Goal: Task Accomplishment & Management: Complete application form

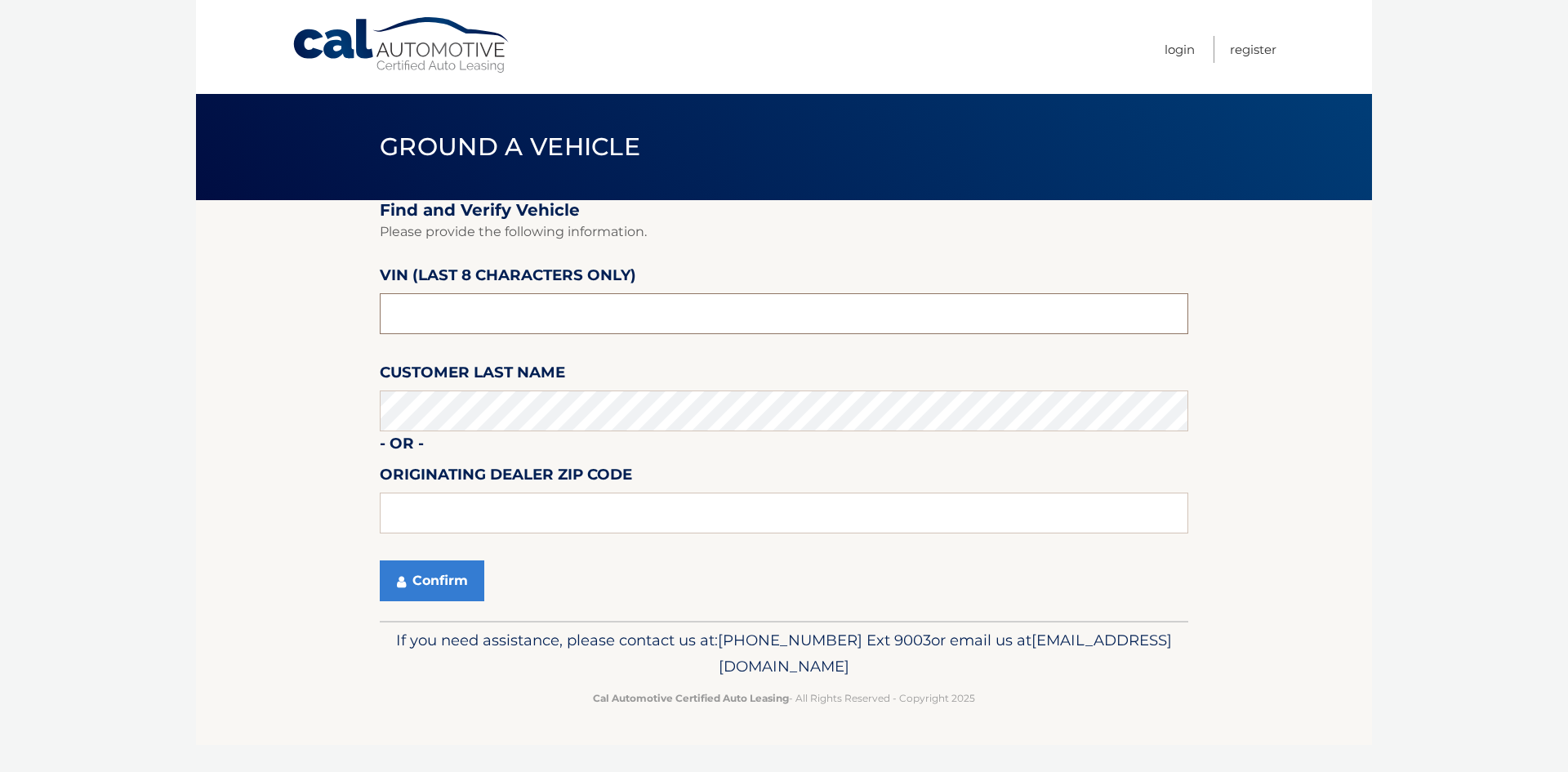
click at [638, 331] on input "text" at bounding box center [784, 313] width 809 height 40
type input "NPN70668"
click at [434, 599] on button "Confirm" at bounding box center [432, 580] width 104 height 40
click at [434, 578] on button "Confirm" at bounding box center [432, 580] width 104 height 40
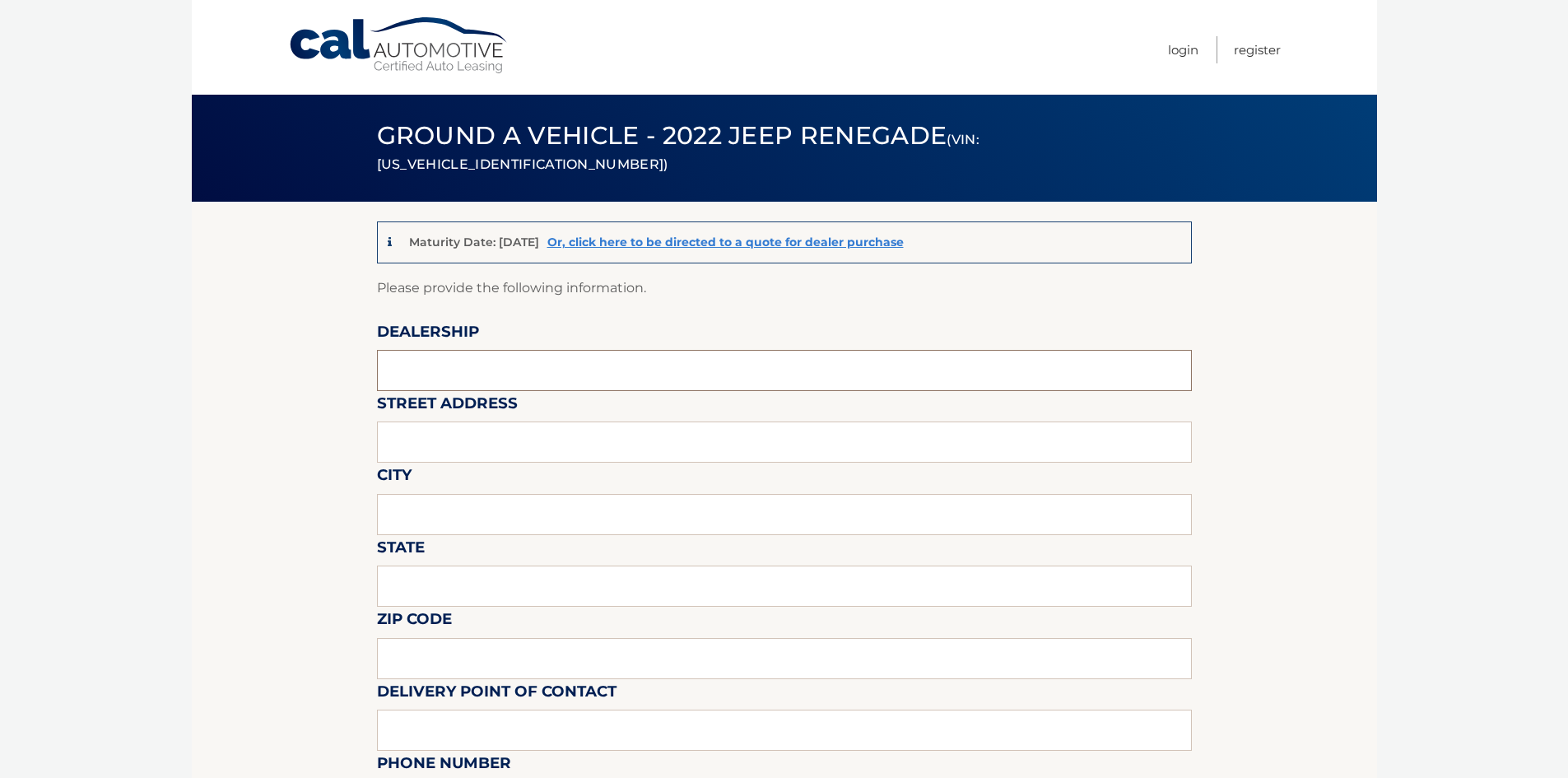
click at [517, 370] on input "text" at bounding box center [784, 370] width 815 height 41
type input "WEST HERR DODGE CHRYSLER JEEP RAM OF ROCHESTER"
drag, startPoint x: 540, startPoint y: 434, endPoint x: 540, endPoint y: 443, distance: 9.0
click at [540, 434] on input "text" at bounding box center [784, 442] width 815 height 41
type input "4477 WEST RIDGE ROAD"
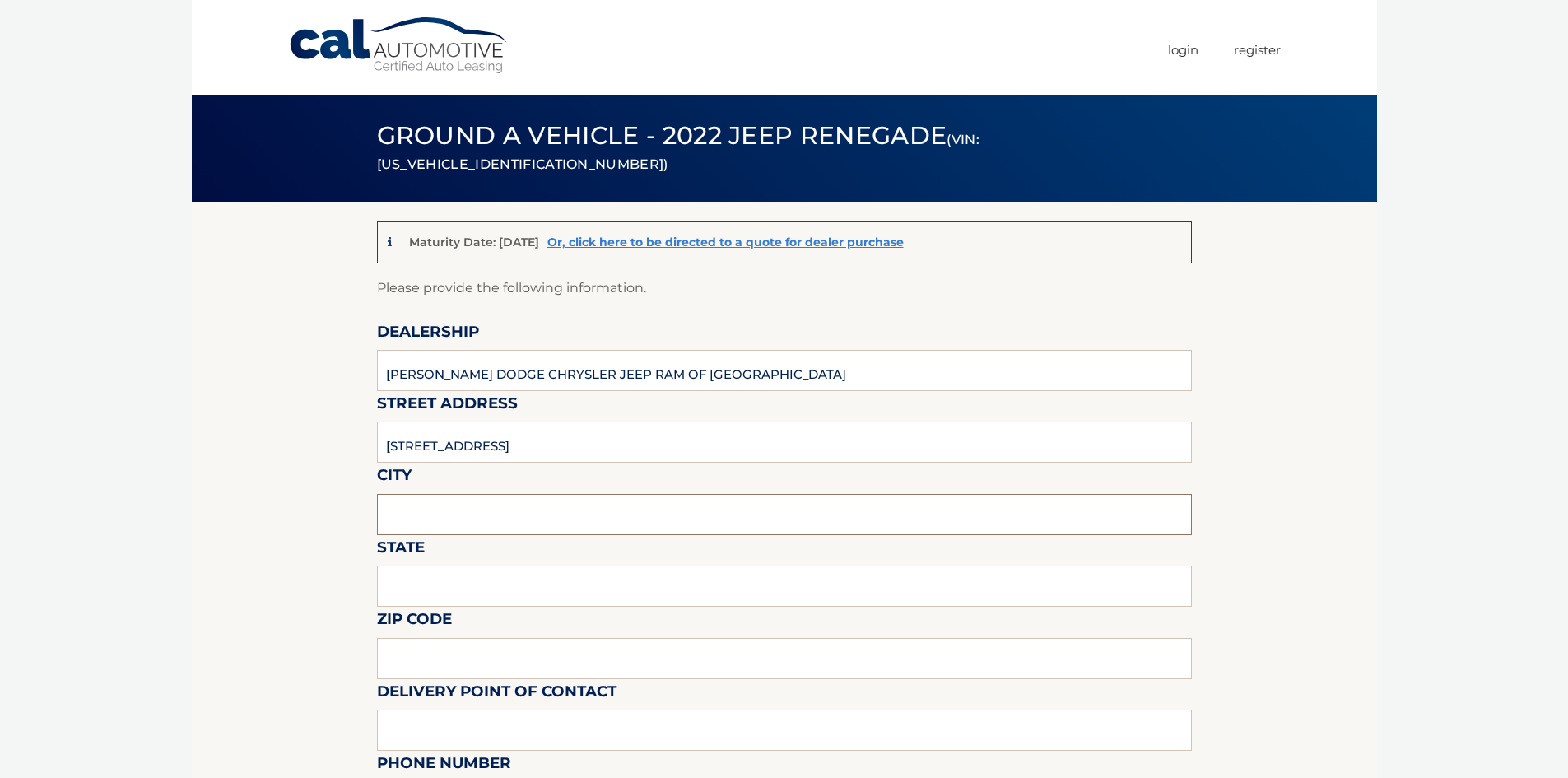
click at [537, 513] on input "text" at bounding box center [784, 514] width 815 height 41
type input "ROCHESTER"
click at [524, 591] on input "text" at bounding box center [784, 586] width 815 height 41
type input "NEW YORK"
click at [538, 643] on input "text" at bounding box center [784, 658] width 815 height 41
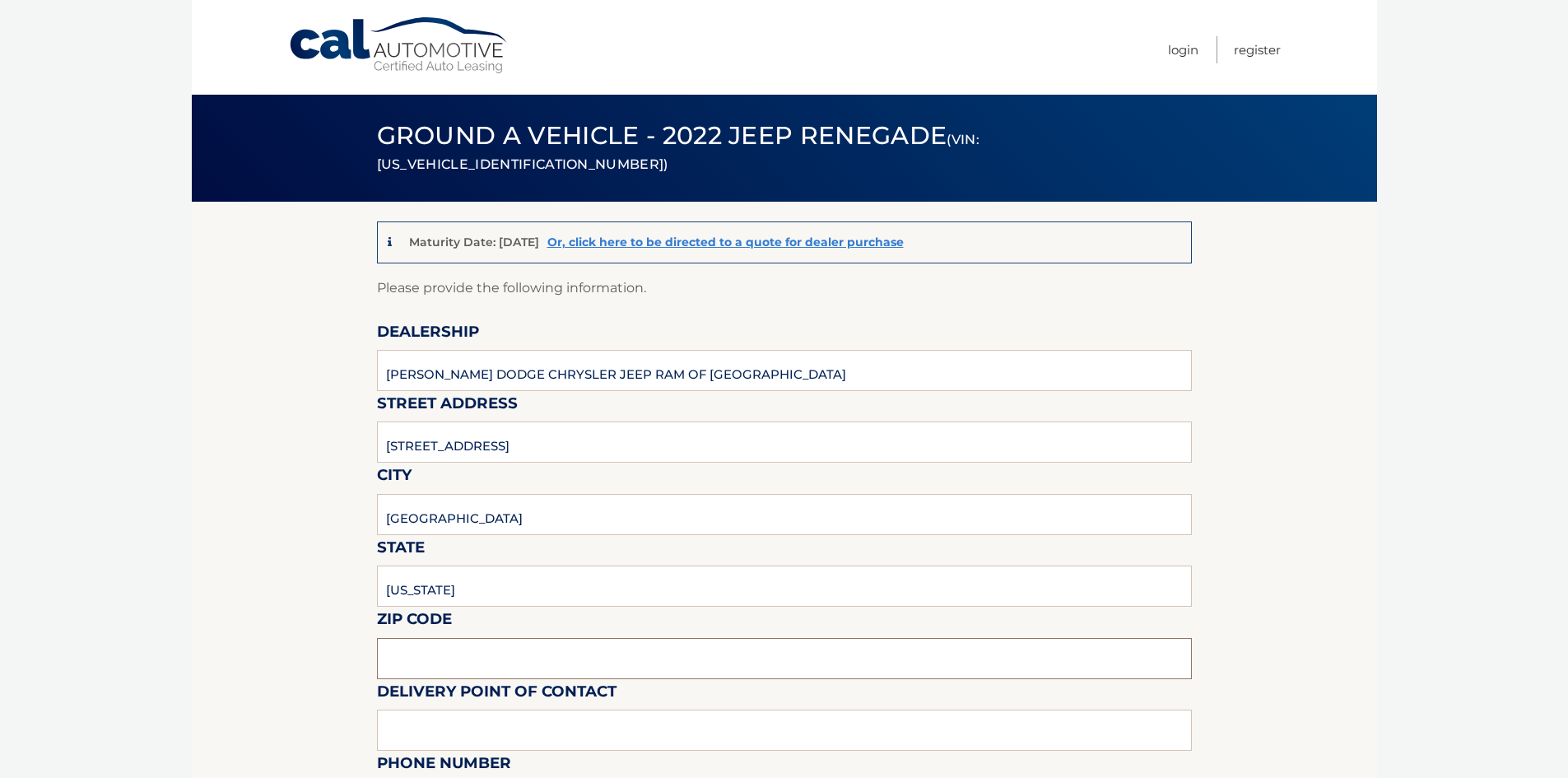
type input "14626"
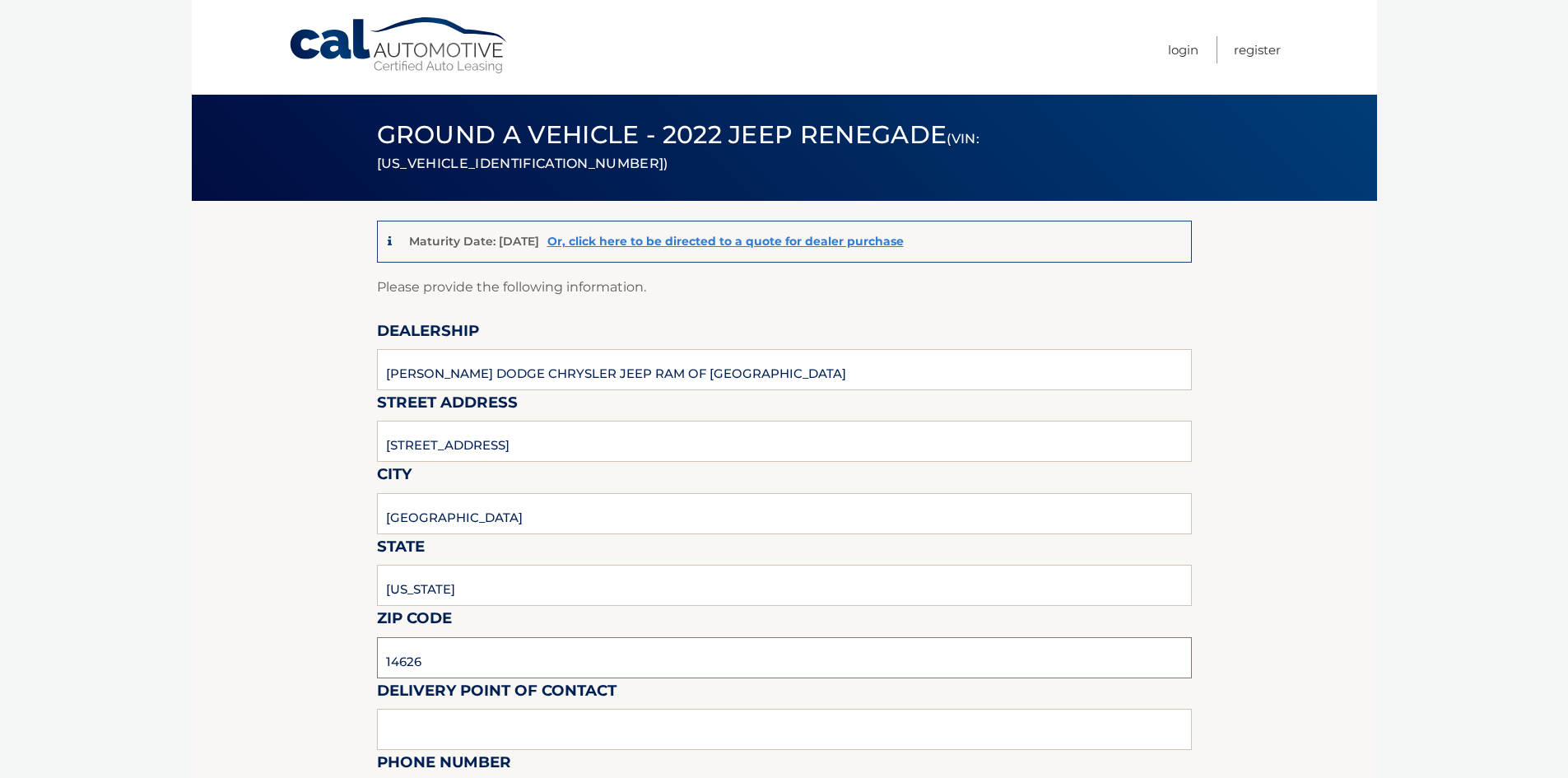
scroll to position [165, 0]
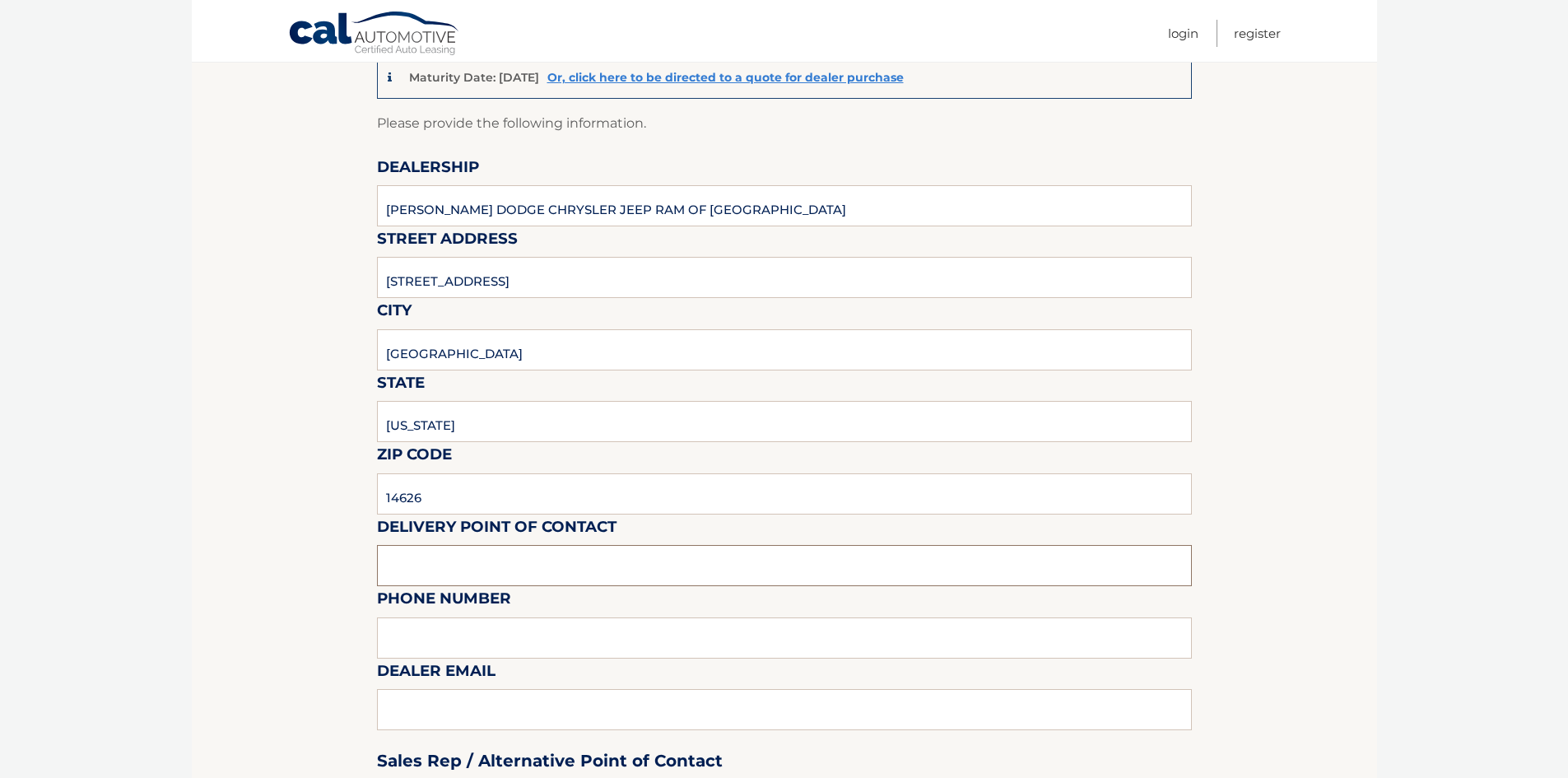
click at [535, 561] on input "text" at bounding box center [784, 565] width 815 height 41
type input "5856171812"
click at [528, 642] on input "text" at bounding box center [784, 637] width 815 height 41
type input "SHEBBERECHT@WESTHERR.COM"
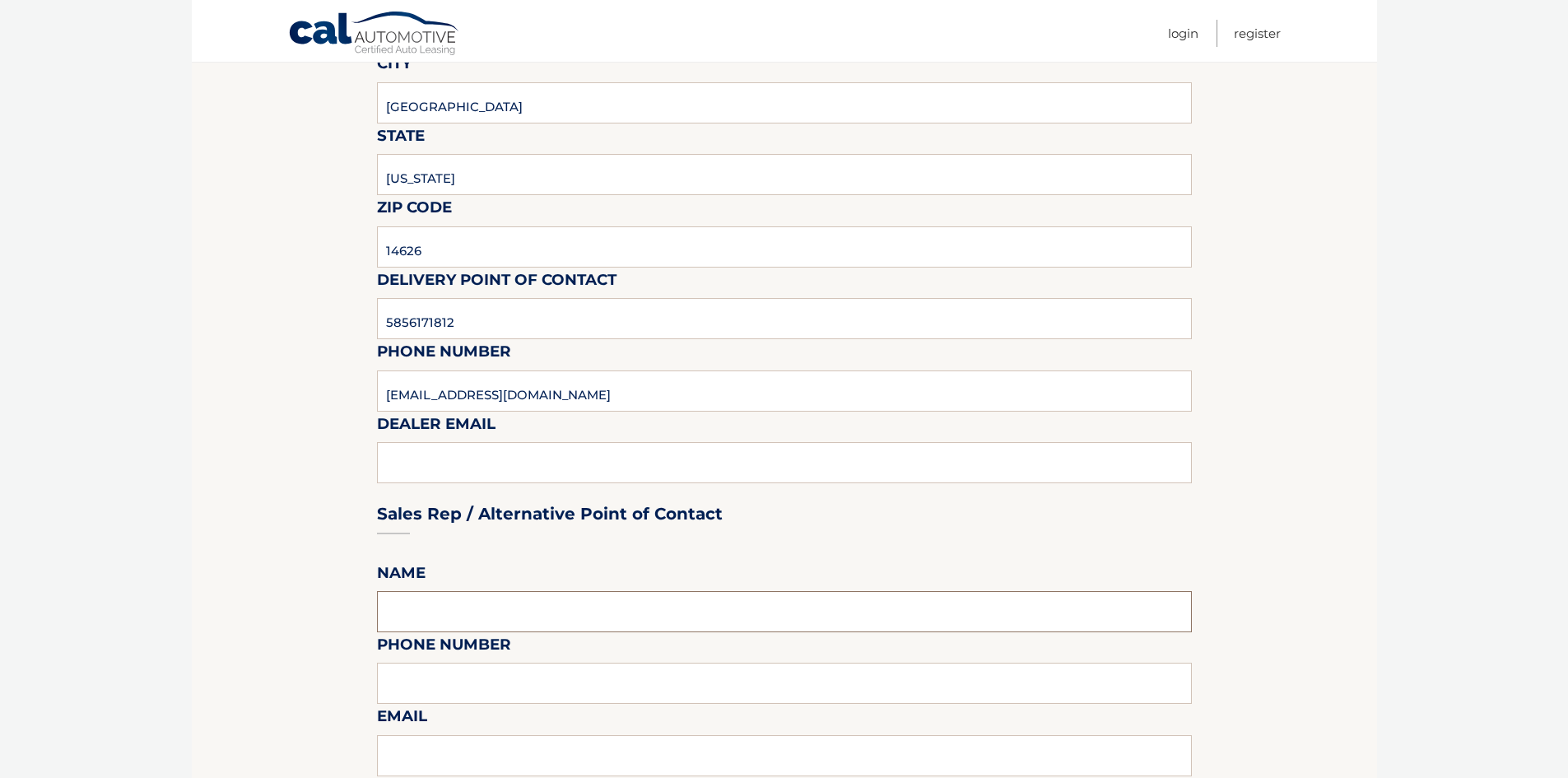
click at [526, 612] on input "text" at bounding box center [784, 611] width 815 height 41
click at [239, 564] on section "Maturity Date: 01/24/2026 Or, click here to be directed to a quote for dealer p…" at bounding box center [784, 691] width 1185 height 1804
click at [489, 625] on input "text" at bounding box center [784, 611] width 815 height 41
type input "PETER TUBLIOI"
click at [505, 672] on input "text" at bounding box center [784, 683] width 815 height 41
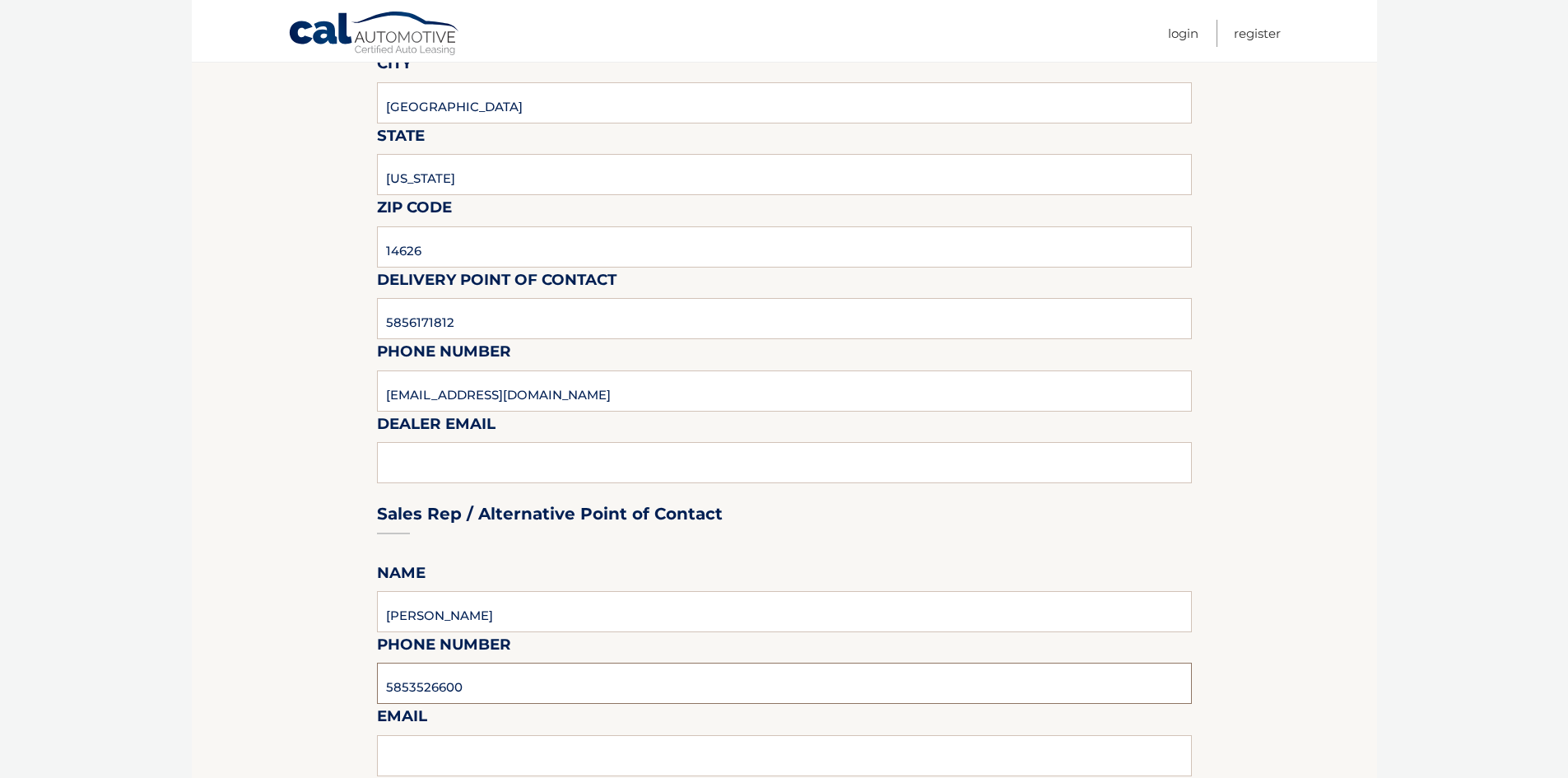
type input "5853526600"
click at [403, 762] on input "text" at bounding box center [784, 755] width 815 height 41
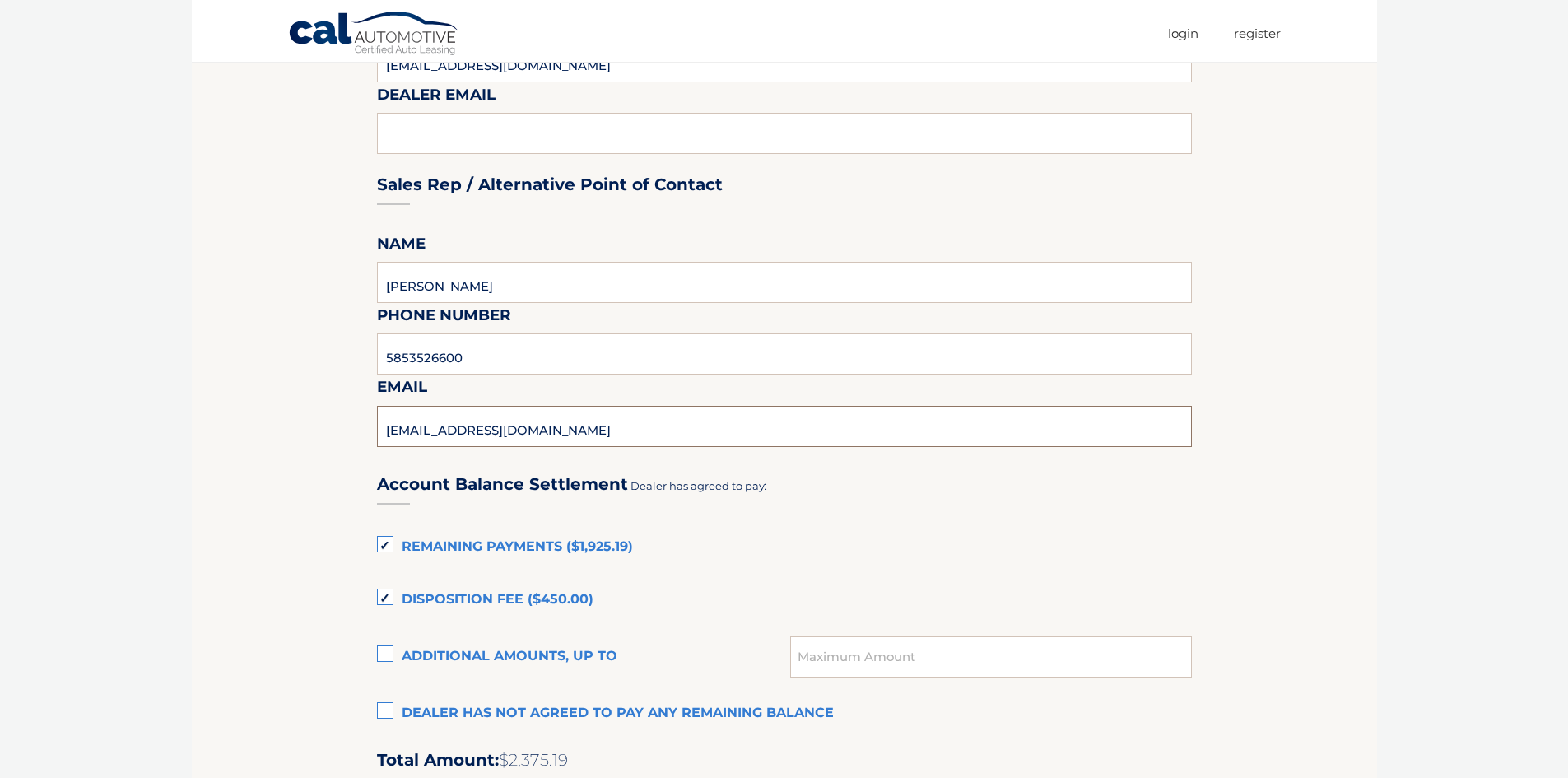
scroll to position [906, 0]
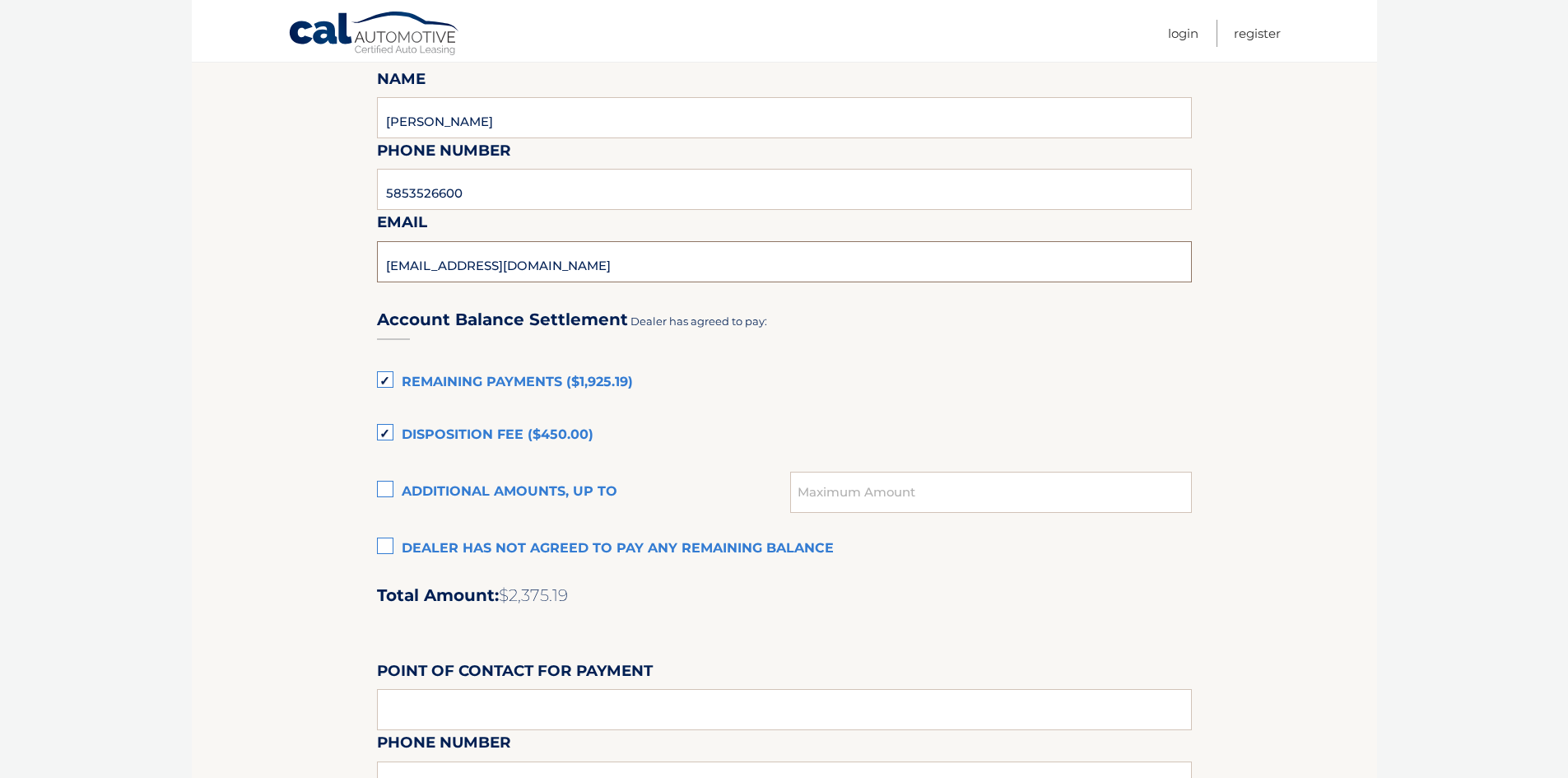
type input "PTUBIOLO@WESTHERR.COM"
click at [791, 411] on div "Account Balance Settlement Dealer has agreed to pay: Remaining Payments ($1,925…" at bounding box center [784, 654] width 815 height 730
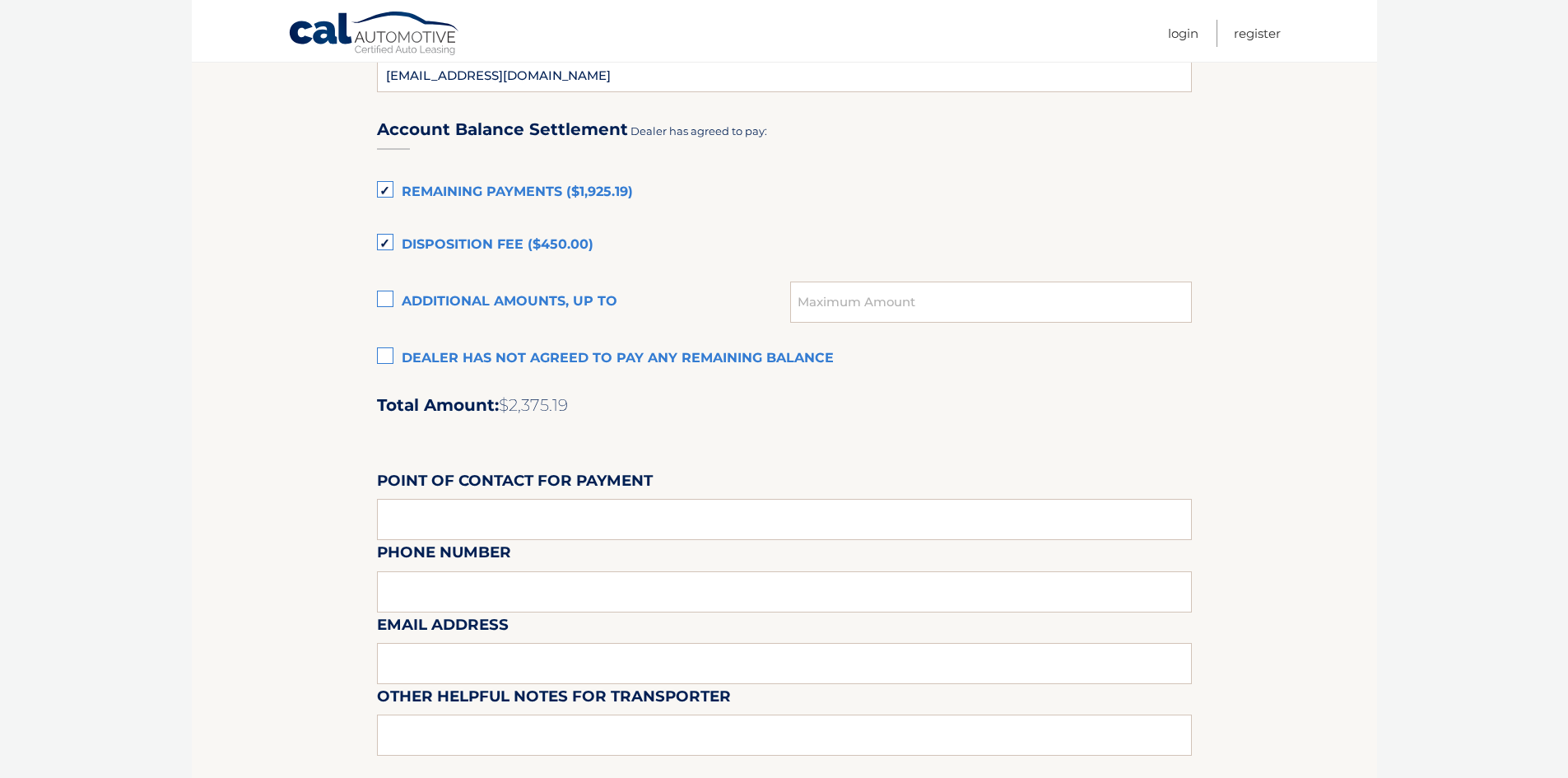
scroll to position [1152, 0]
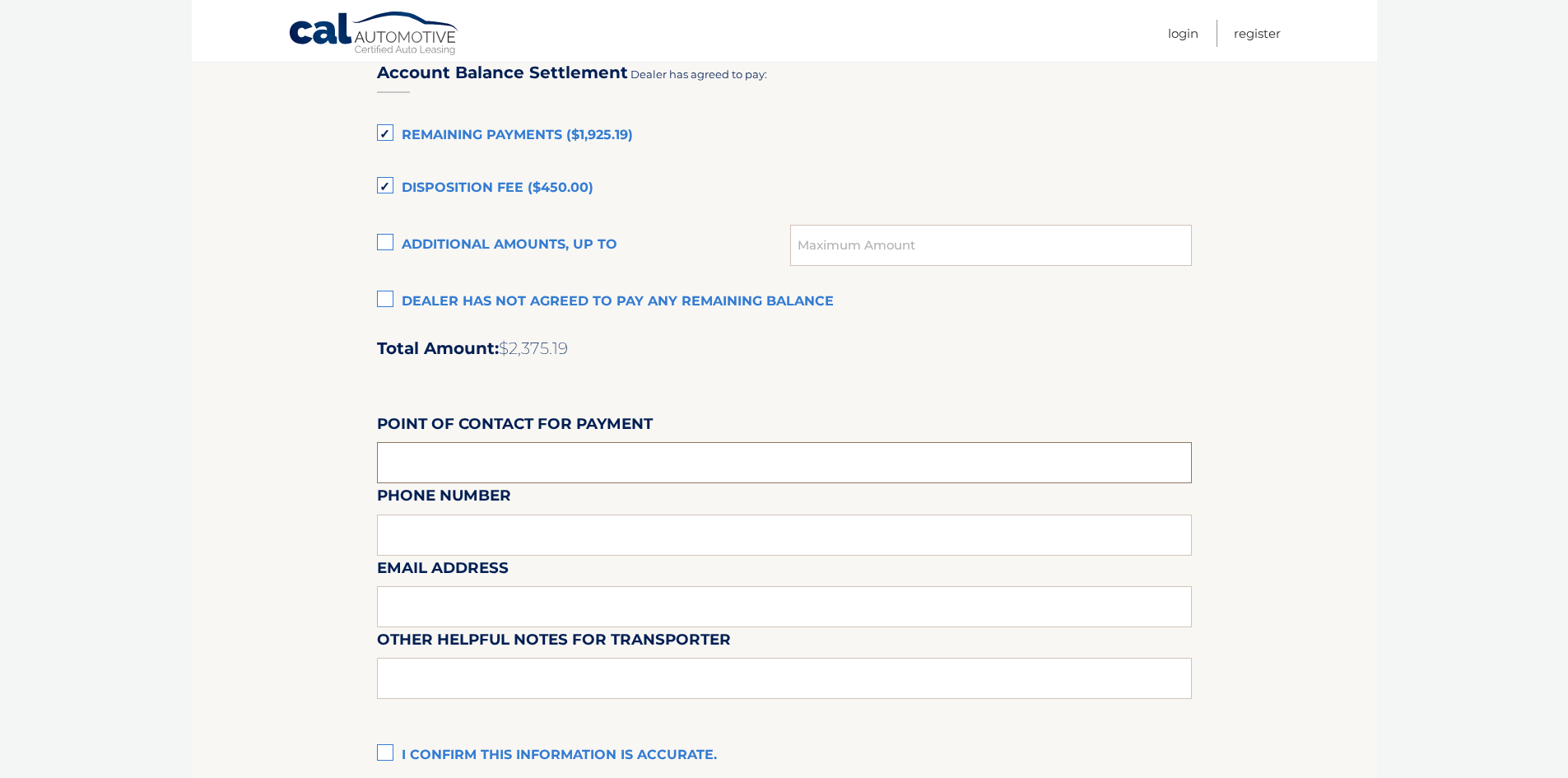
click at [615, 466] on input "text" at bounding box center [784, 462] width 815 height 41
type input "SHAWN HEBBERECHT"
click at [559, 544] on div "Email Address" at bounding box center [784, 519] width 815 height 72
click at [557, 530] on div "Email Address" at bounding box center [784, 519] width 815 height 72
click at [510, 536] on div "Email Address" at bounding box center [784, 519] width 815 height 72
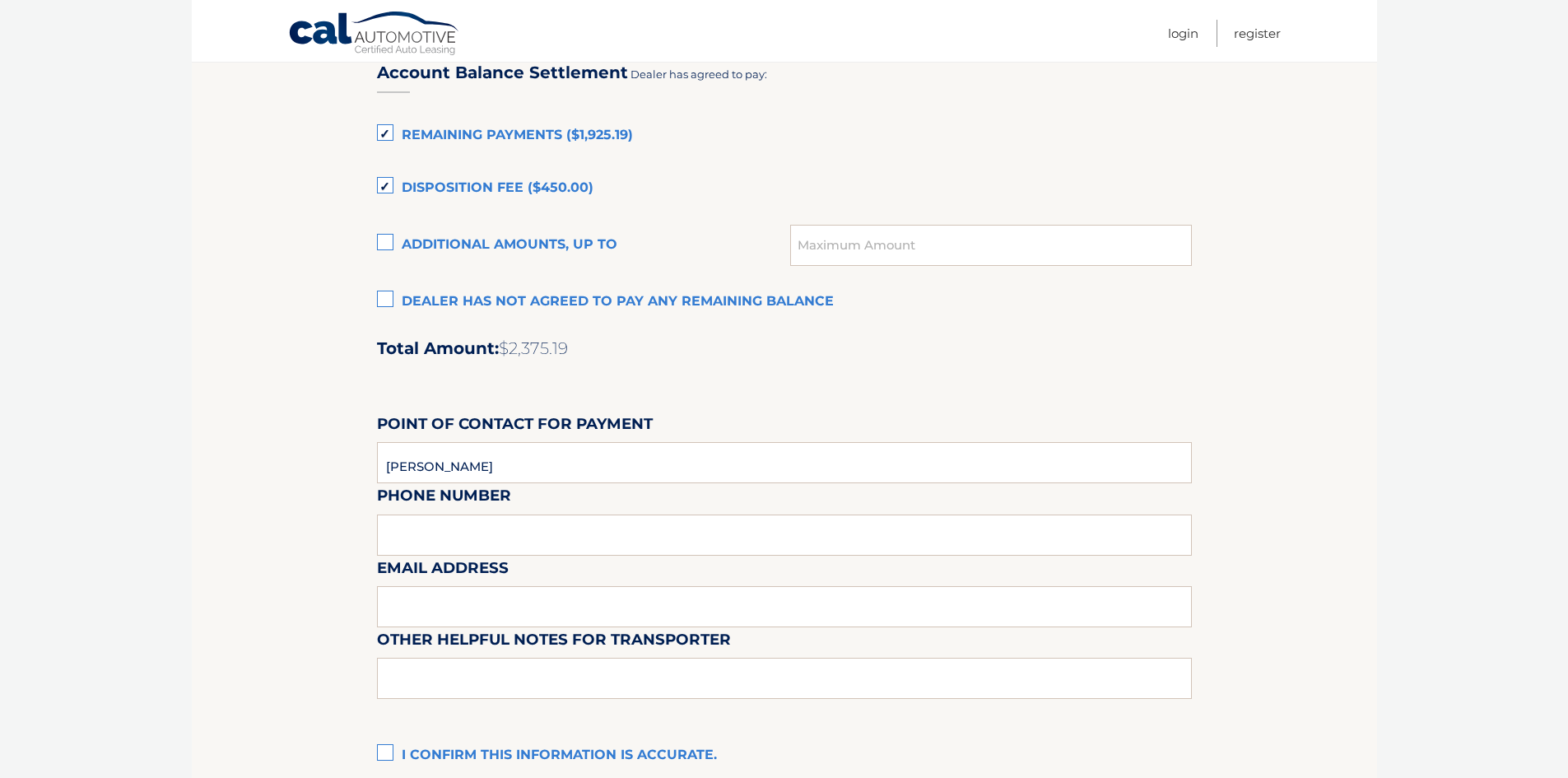
drag, startPoint x: 506, startPoint y: 521, endPoint x: 496, endPoint y: 609, distance: 88.6
click at [506, 523] on div "Email Address" at bounding box center [784, 519] width 815 height 72
click at [496, 609] on input "text" at bounding box center [784, 606] width 815 height 41
type input "SHEBBERECHT@WESTHERR.COM"
click at [513, 695] on input "text" at bounding box center [784, 677] width 815 height 41
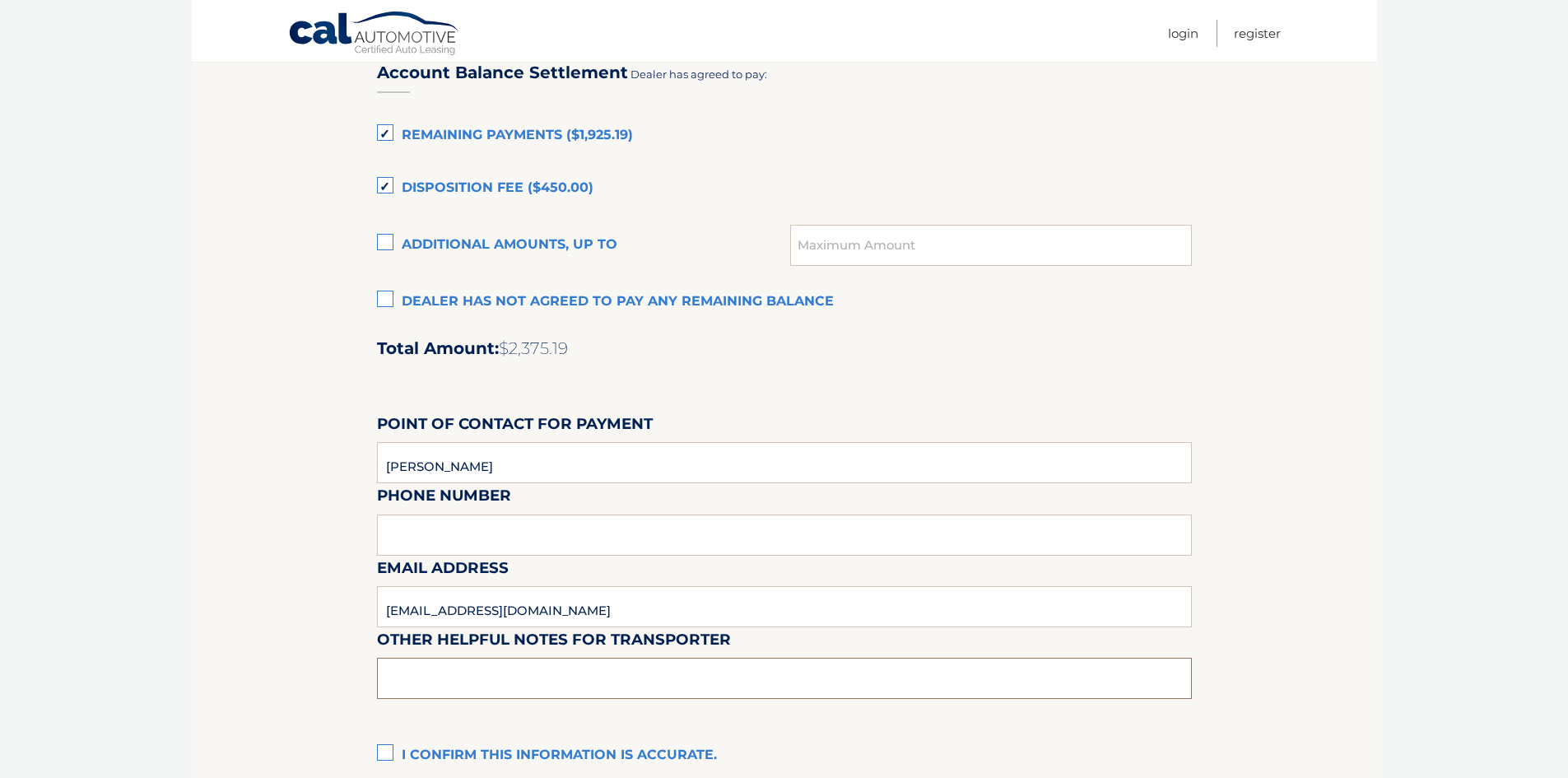
type input "PLEASE SEE SHAWN FOR KEY"
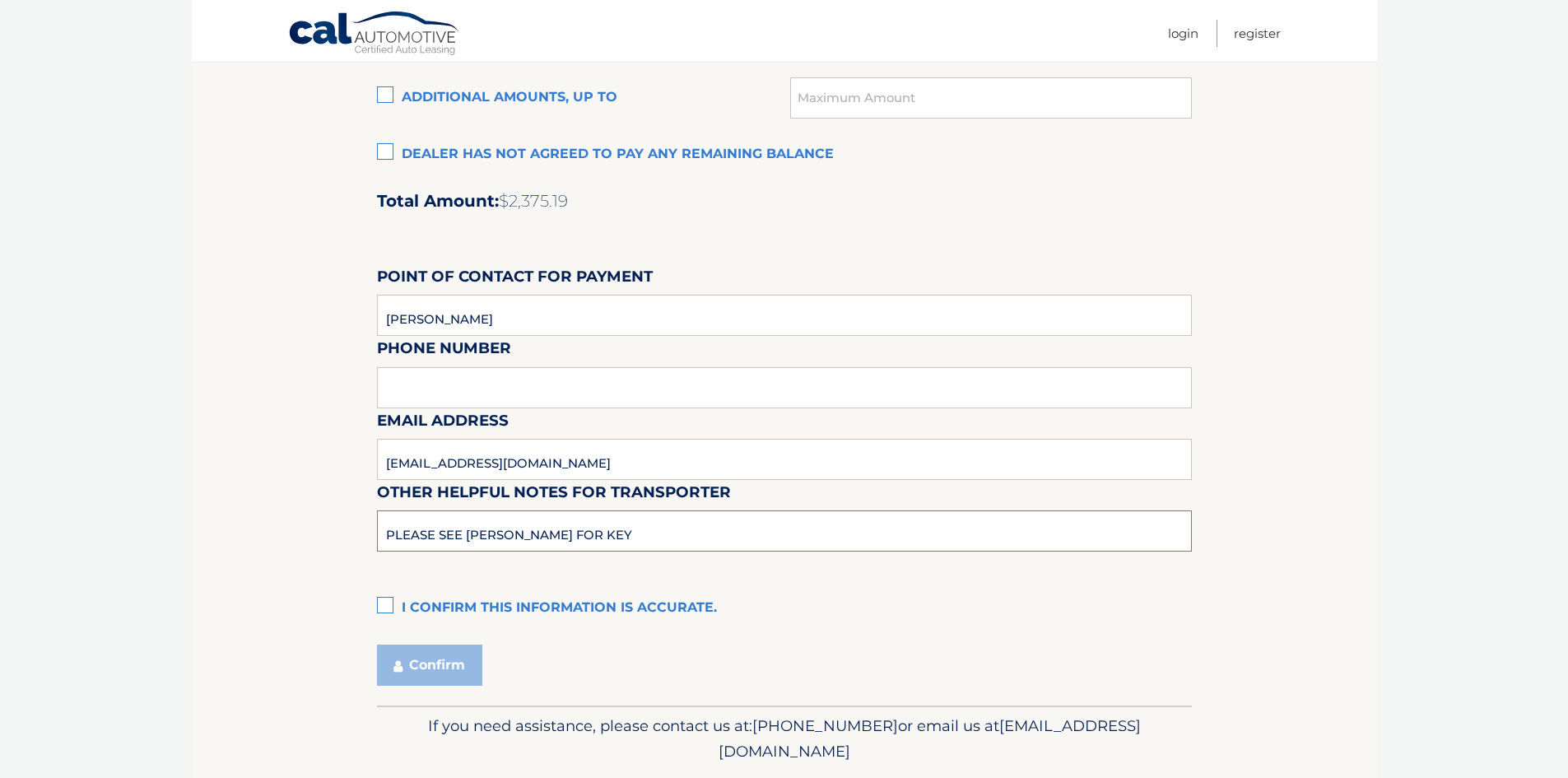
scroll to position [1318, 0]
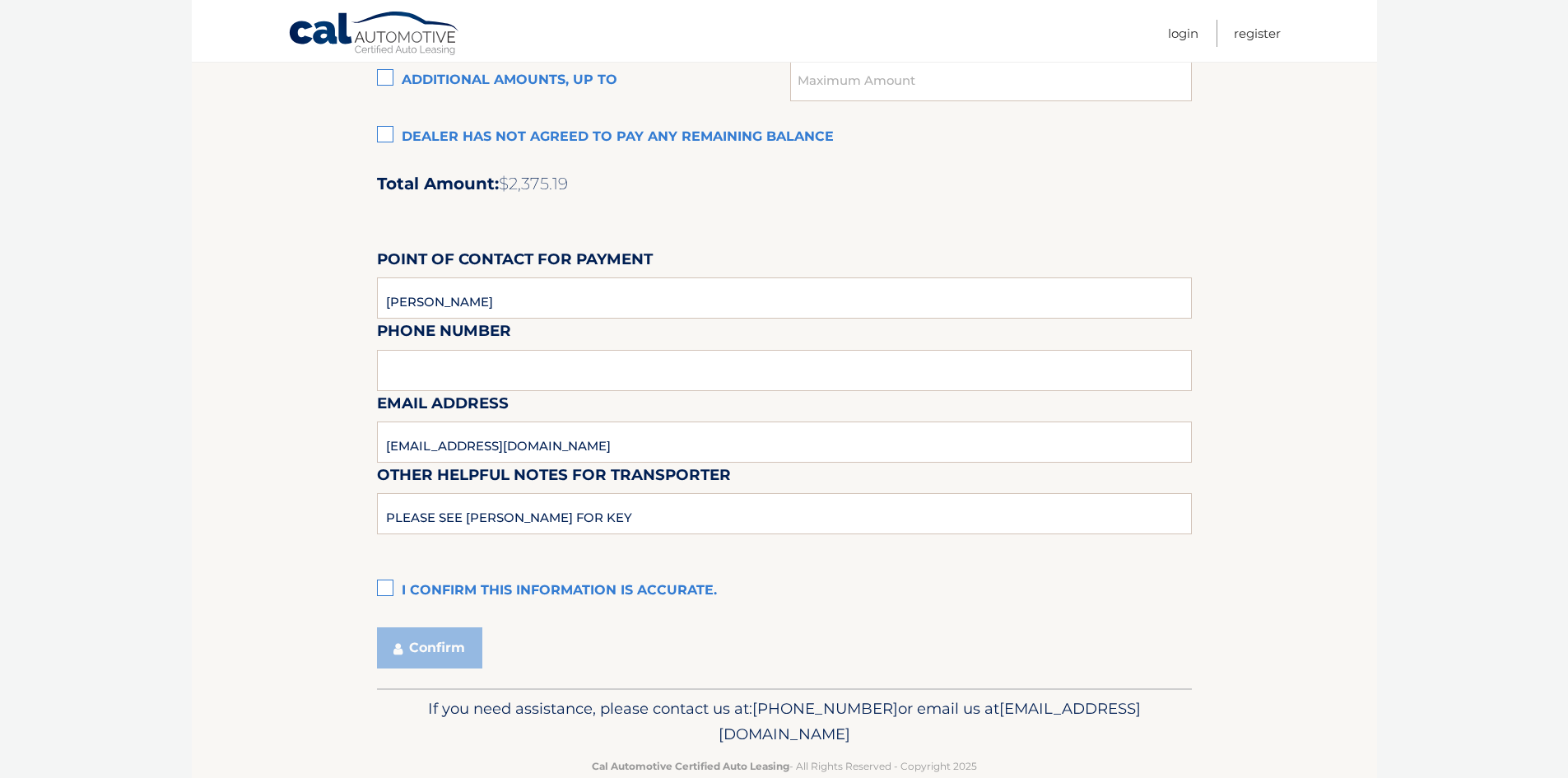
click at [523, 590] on label "I confirm this information is accurate." at bounding box center [784, 591] width 815 height 33
click at [0, 0] on input "I confirm this information is accurate." at bounding box center [0, 0] width 0 height 0
click at [443, 641] on button "Confirm" at bounding box center [430, 647] width 105 height 41
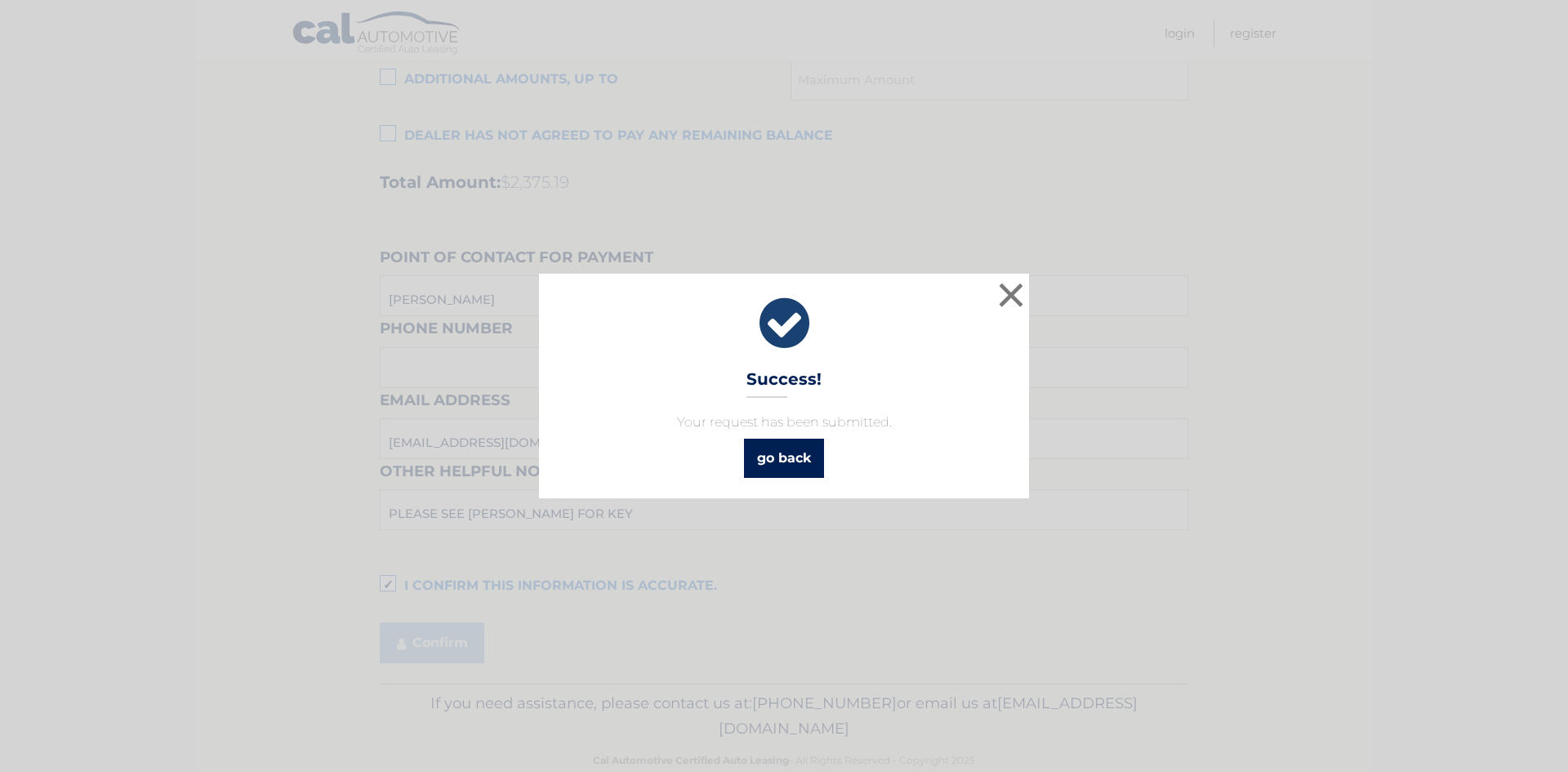
click at [786, 448] on link "go back" at bounding box center [784, 459] width 80 height 40
